Goal: Task Accomplishment & Management: Complete application form

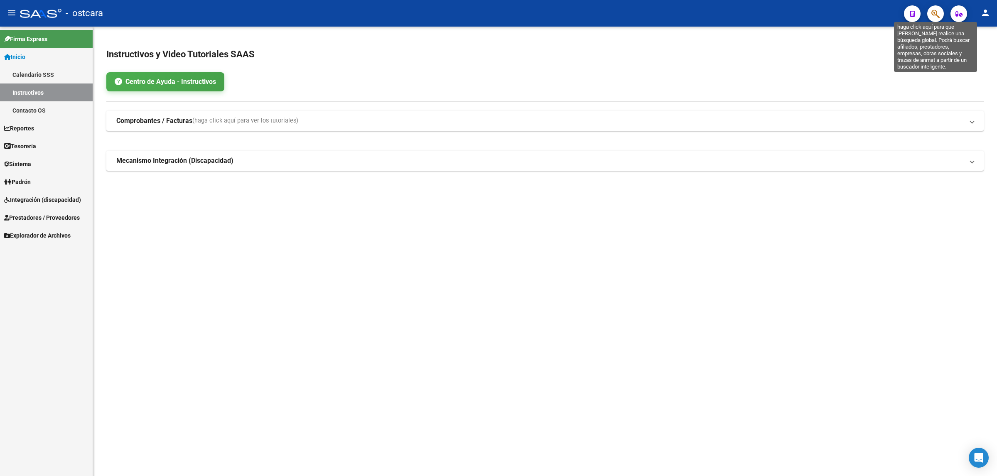
click at [933, 17] on icon "button" at bounding box center [935, 14] width 8 height 10
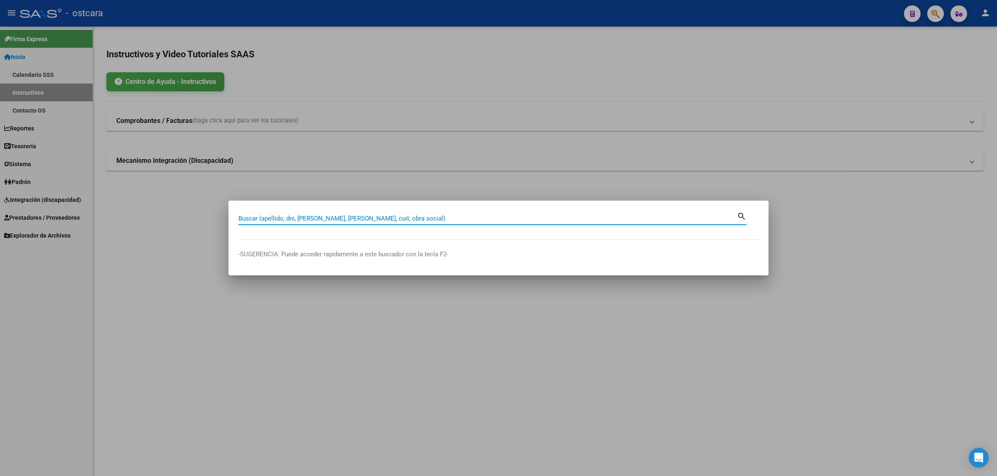
paste input "20-29801541-3"
type input "20298015413"
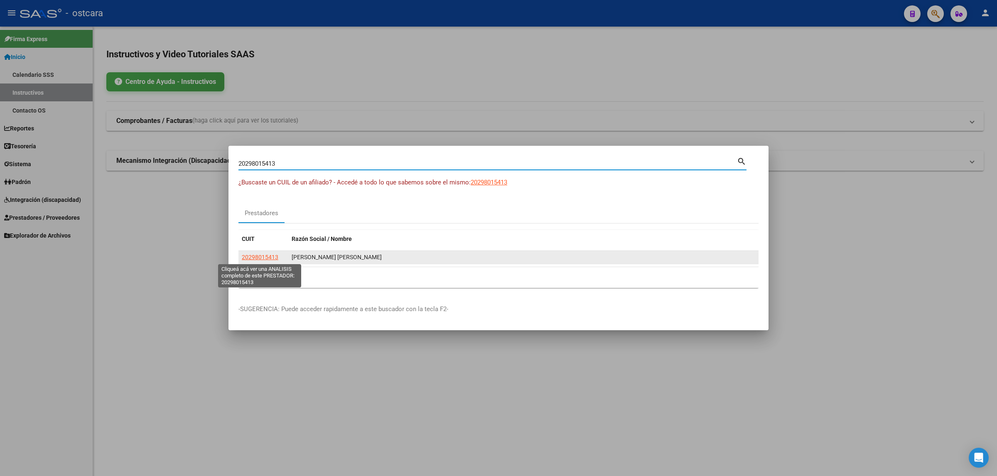
click at [267, 256] on span "20298015413" at bounding box center [260, 257] width 37 height 7
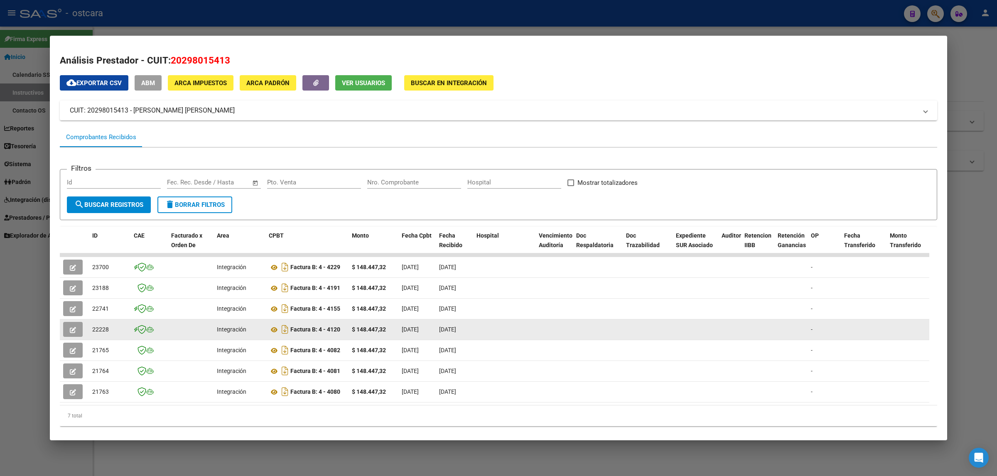
scroll to position [19, 0]
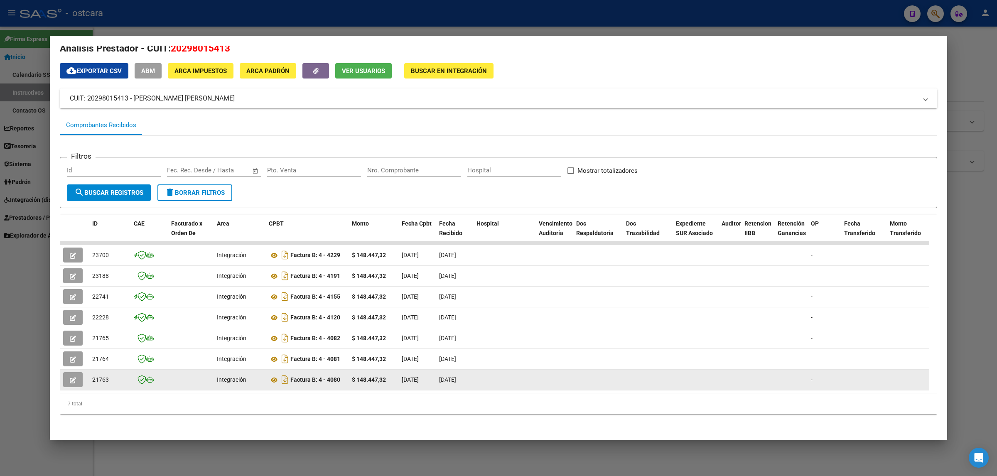
click at [74, 377] on icon "button" at bounding box center [73, 380] width 6 height 6
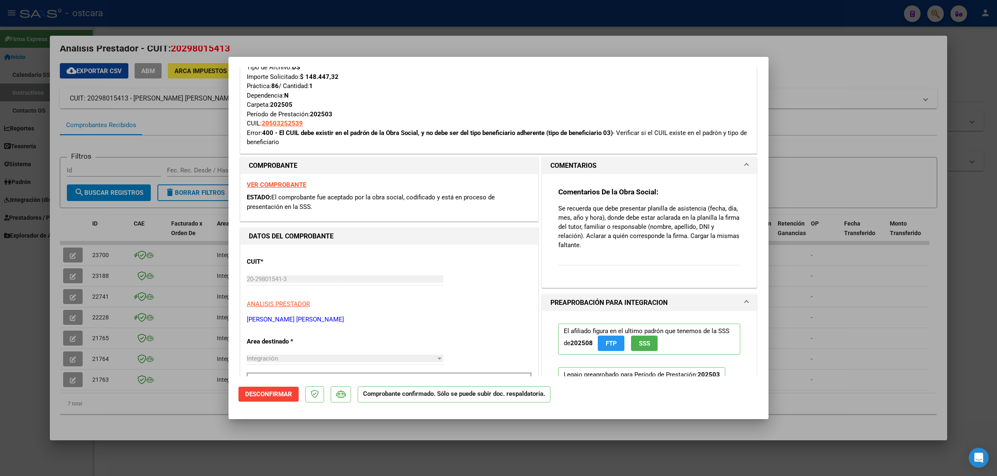
scroll to position [0, 0]
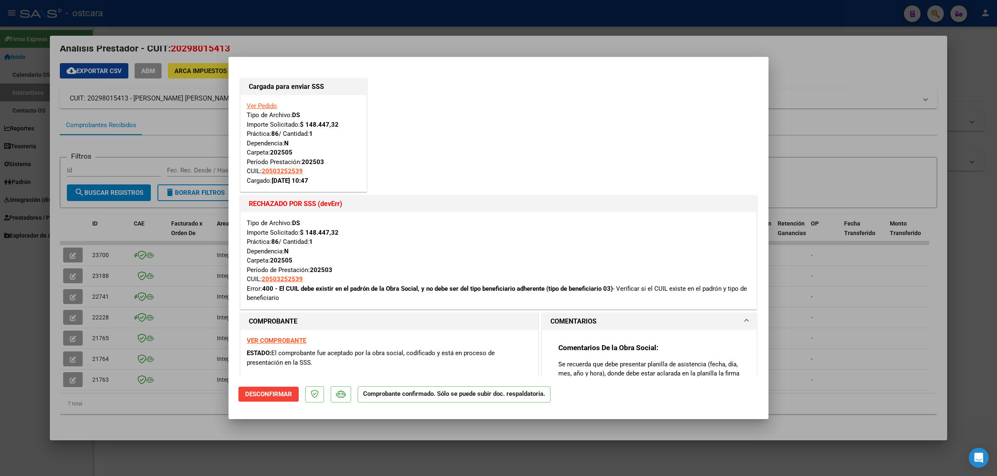
drag, startPoint x: 420, startPoint y: 288, endPoint x: 620, endPoint y: 287, distance: 200.2
click at [620, 287] on div "Tipo de Archivo: DS Importe Solicitado: $ 148.447,32 Práctica: 86 / Cantidad: 1…" at bounding box center [498, 261] width 503 height 84
type input "$ 0,00"
